Goal: Navigation & Orientation: Find specific page/section

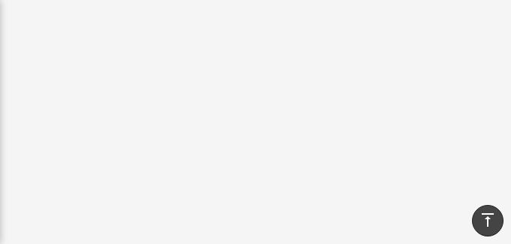
scroll to position [481, 0]
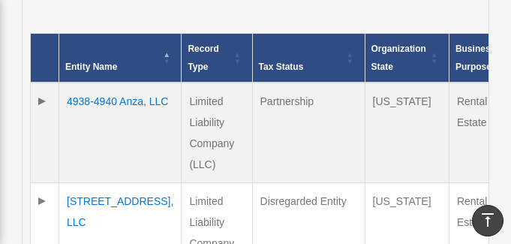
scroll to position [484, 0]
click at [40, 101] on td at bounding box center [45, 133] width 29 height 101
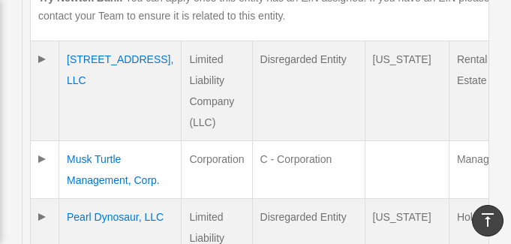
scroll to position [725, 0]
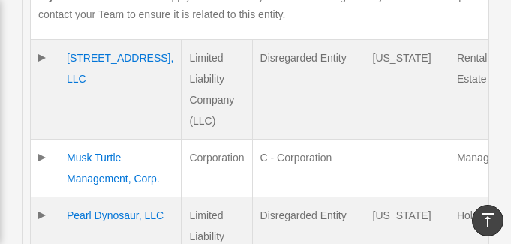
click at [43, 157] on td at bounding box center [45, 168] width 29 height 58
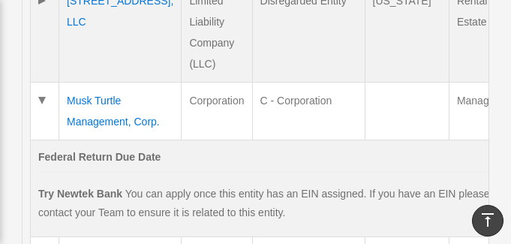
scroll to position [783, 0]
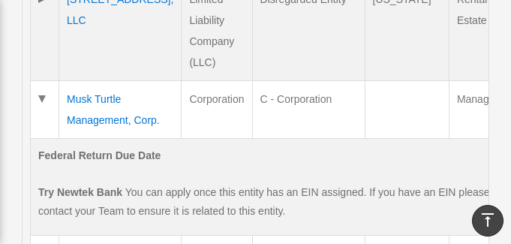
click at [83, 100] on td "Musk Turtle Management, Corp." at bounding box center [120, 109] width 122 height 58
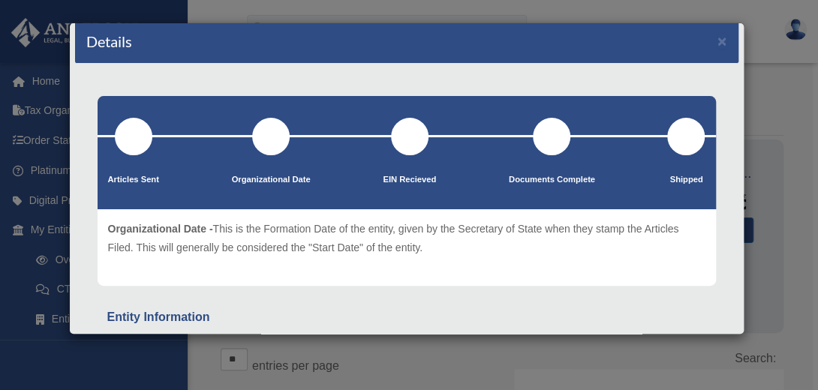
scroll to position [0, 0]
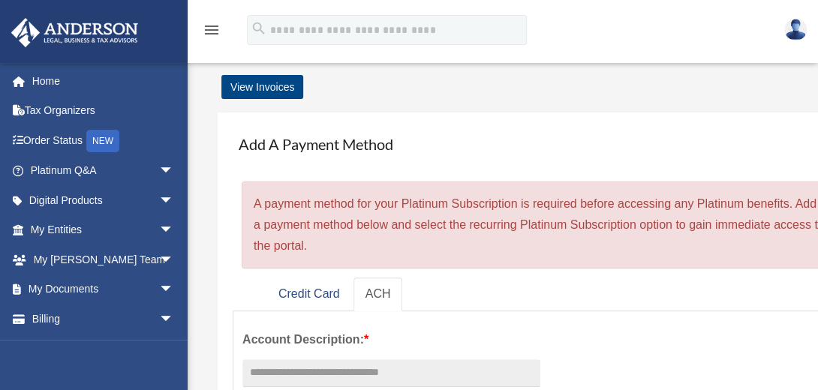
click at [791, 27] on img at bounding box center [796, 30] width 23 height 22
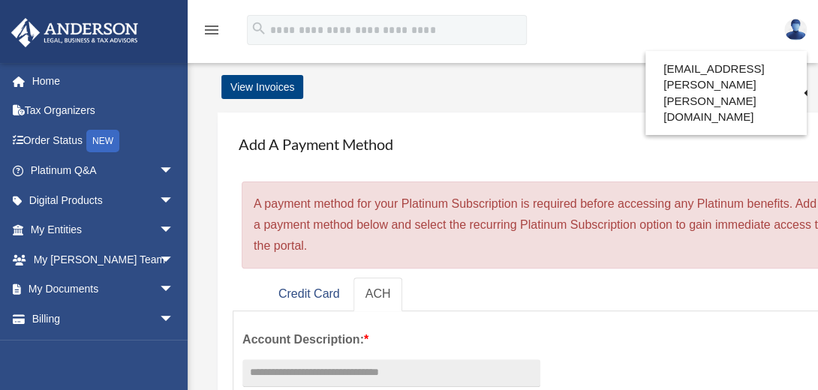
click at [216, 29] on icon "menu" at bounding box center [212, 30] width 18 height 18
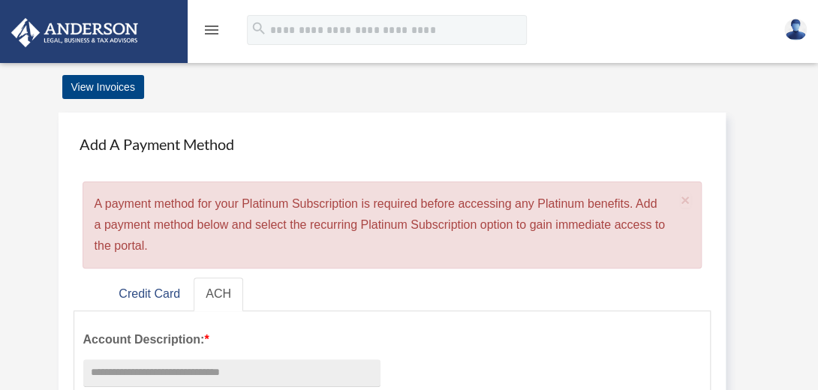
click at [216, 29] on icon "menu" at bounding box center [212, 30] width 18 height 18
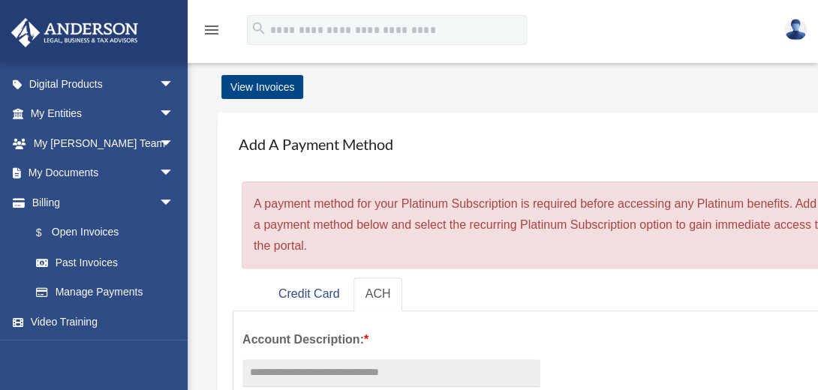
click at [213, 22] on icon "menu" at bounding box center [212, 30] width 18 height 18
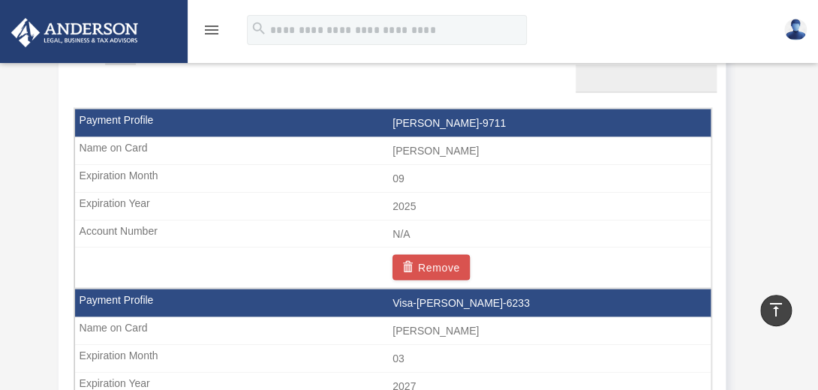
scroll to position [26, 0]
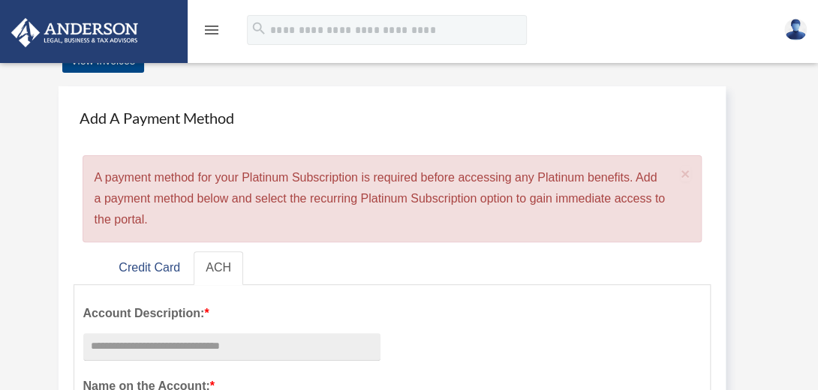
click at [794, 22] on img at bounding box center [796, 30] width 23 height 22
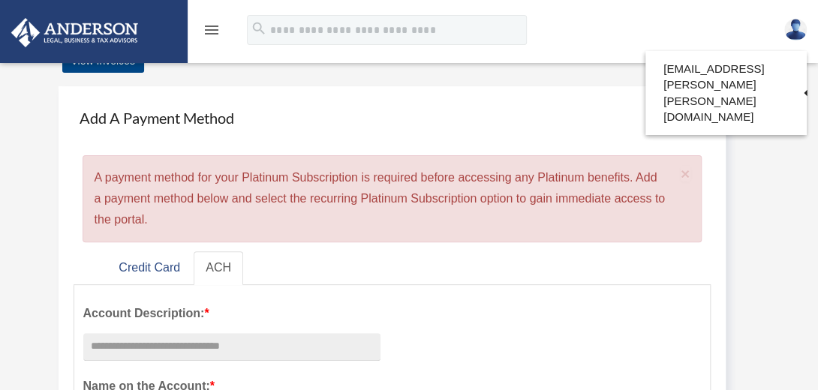
click at [721, 26] on div "menu search Site Menu add rich.elaine.chin@gmail.com Reset Password Logout" at bounding box center [409, 36] width 796 height 51
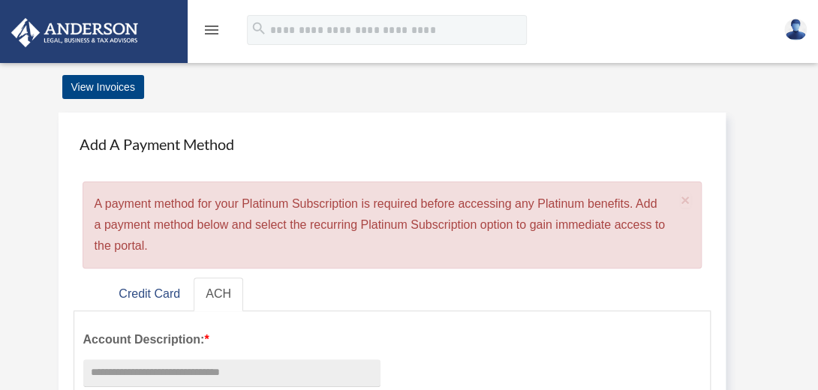
scroll to position [0, 0]
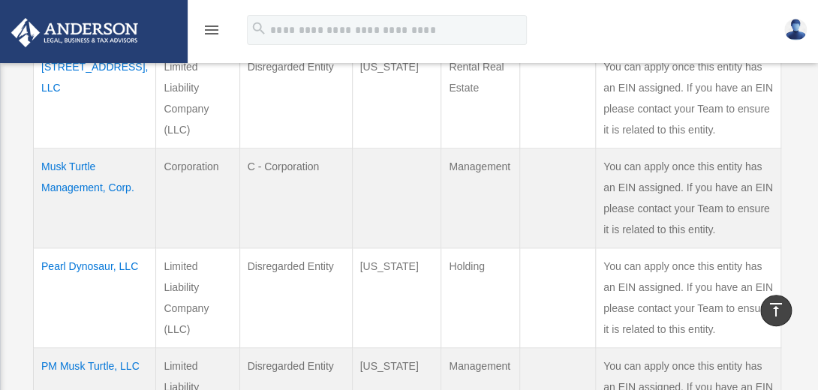
scroll to position [490, 0]
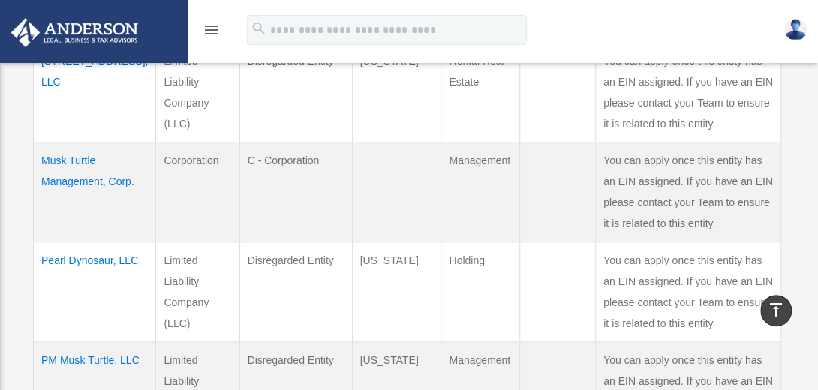
click at [793, 29] on img at bounding box center [796, 30] width 23 height 22
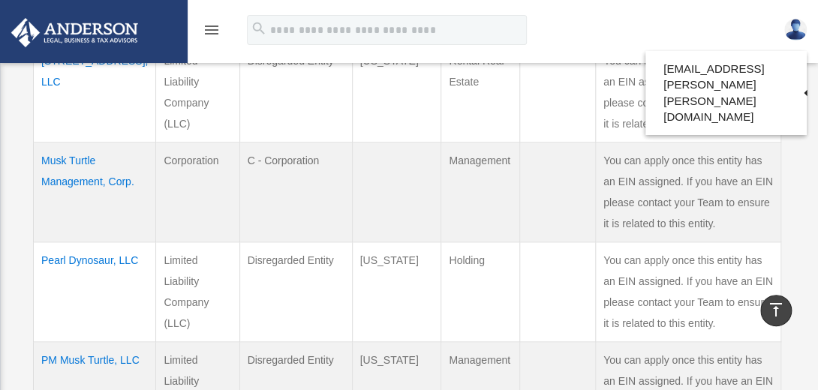
click at [635, 11] on div "menu search Site Menu add rich.elaine.chin@gmail.com Reset Password Logout" at bounding box center [409, 36] width 796 height 51
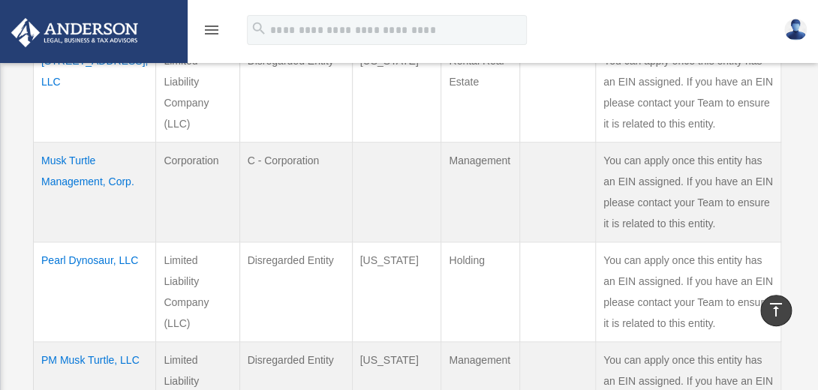
click at [212, 33] on icon "menu" at bounding box center [212, 30] width 18 height 18
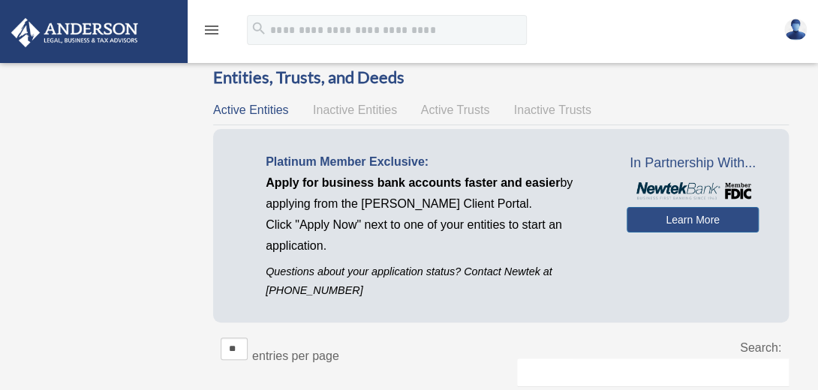
scroll to position [0, 0]
